Goal: Transaction & Acquisition: Purchase product/service

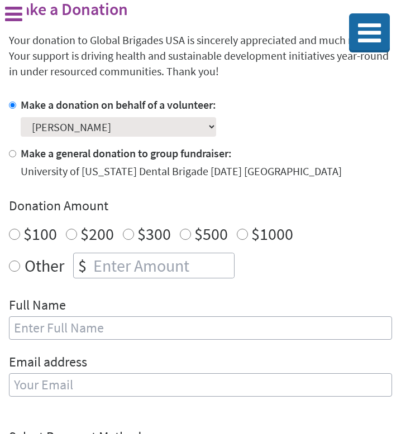
scroll to position [212, 0]
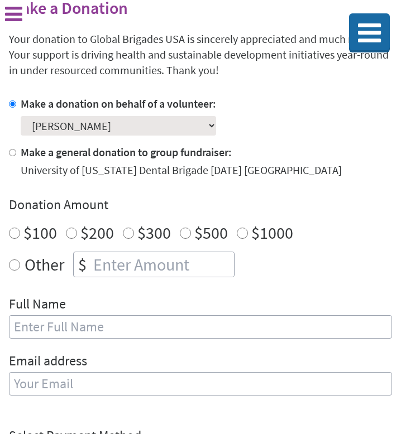
radio input "true"
click at [146, 259] on input "number" at bounding box center [162, 264] width 143 height 25
type input "10"
click at [112, 328] on input "text" at bounding box center [200, 326] width 383 height 23
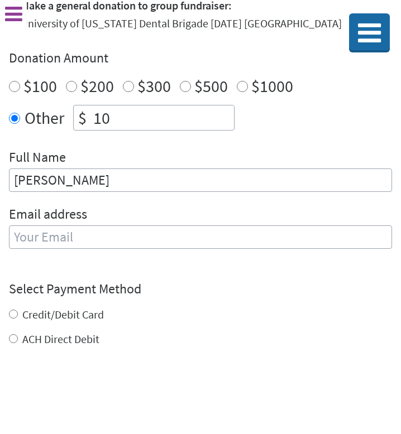
scroll to position [359, 0]
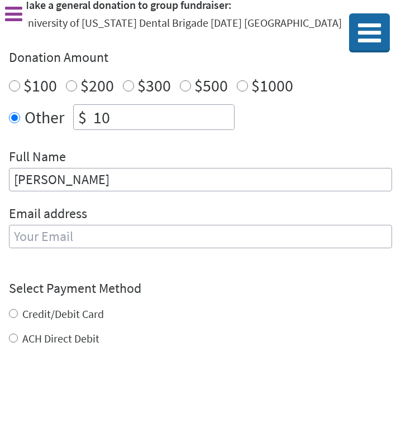
type input "[PERSON_NAME]"
click at [107, 235] on div "Email address" at bounding box center [200, 233] width 383 height 57
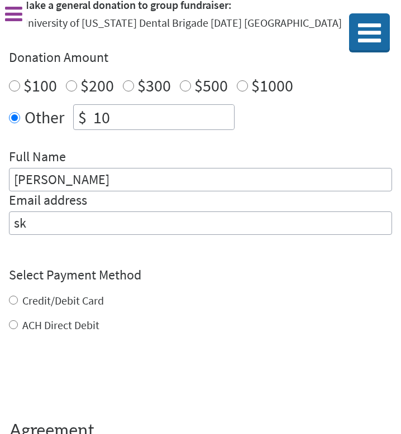
type input "s"
type input "[EMAIL_ADDRESS][DOMAIN_NAME]"
click at [88, 303] on div "Credit/Debit Card ACH Direct Debit" at bounding box center [200, 313] width 383 height 40
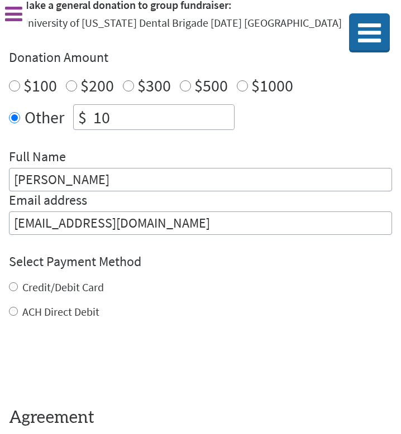
click at [84, 293] on label "Credit/Debit Card" at bounding box center [62, 287] width 81 height 14
click at [18, 291] on input "Credit/Debit Card" at bounding box center [13, 286] width 9 height 9
radio input "true"
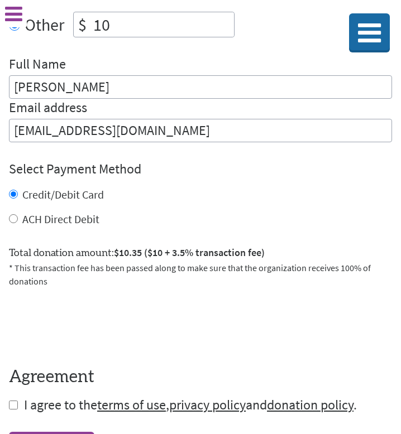
scroll to position [452, 0]
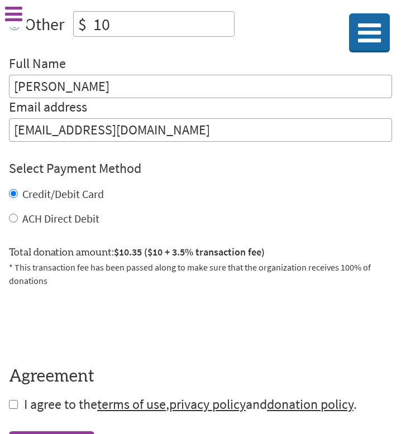
click at [16, 402] on input "checkbox" at bounding box center [13, 404] width 9 height 9
checkbox input "true"
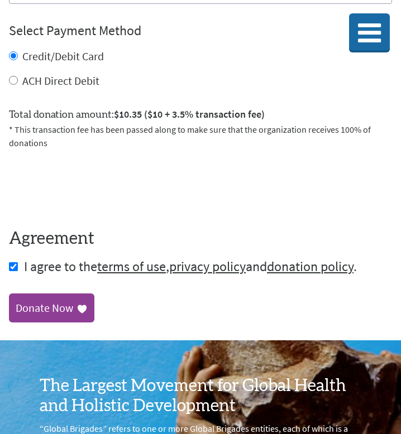
scroll to position [596, 0]
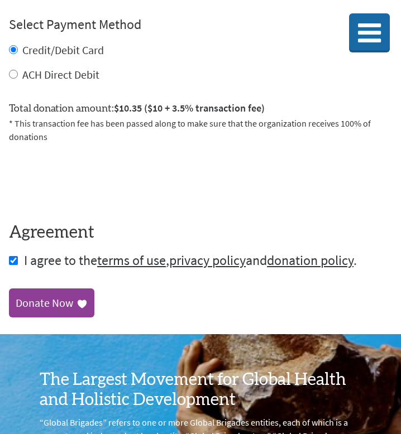
click at [78, 314] on link "Donate Now" at bounding box center [51, 302] width 85 height 29
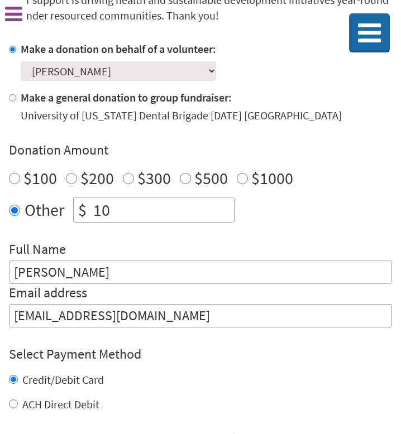
scroll to position [360, 0]
